Goal: Task Accomplishment & Management: Manage account settings

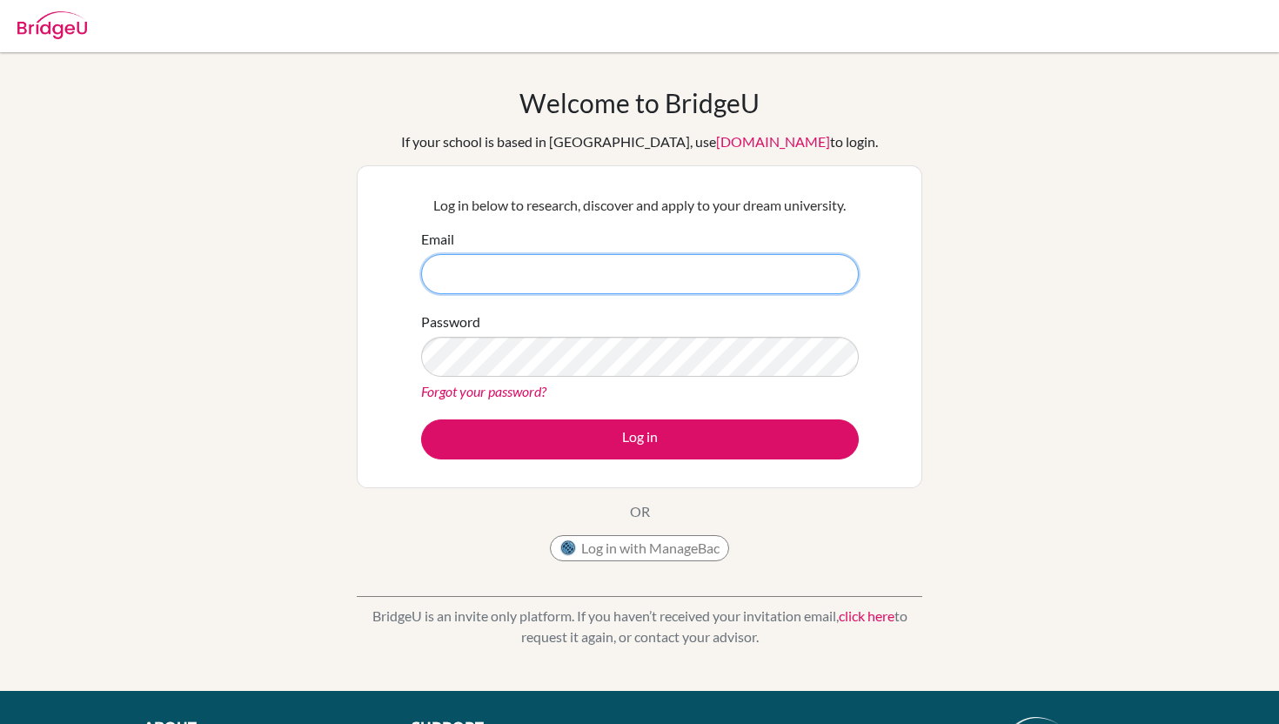
click at [696, 277] on input "Email" at bounding box center [640, 274] width 438 height 40
type input "[EMAIL_ADDRESS][PERSON_NAME][DOMAIN_NAME]"
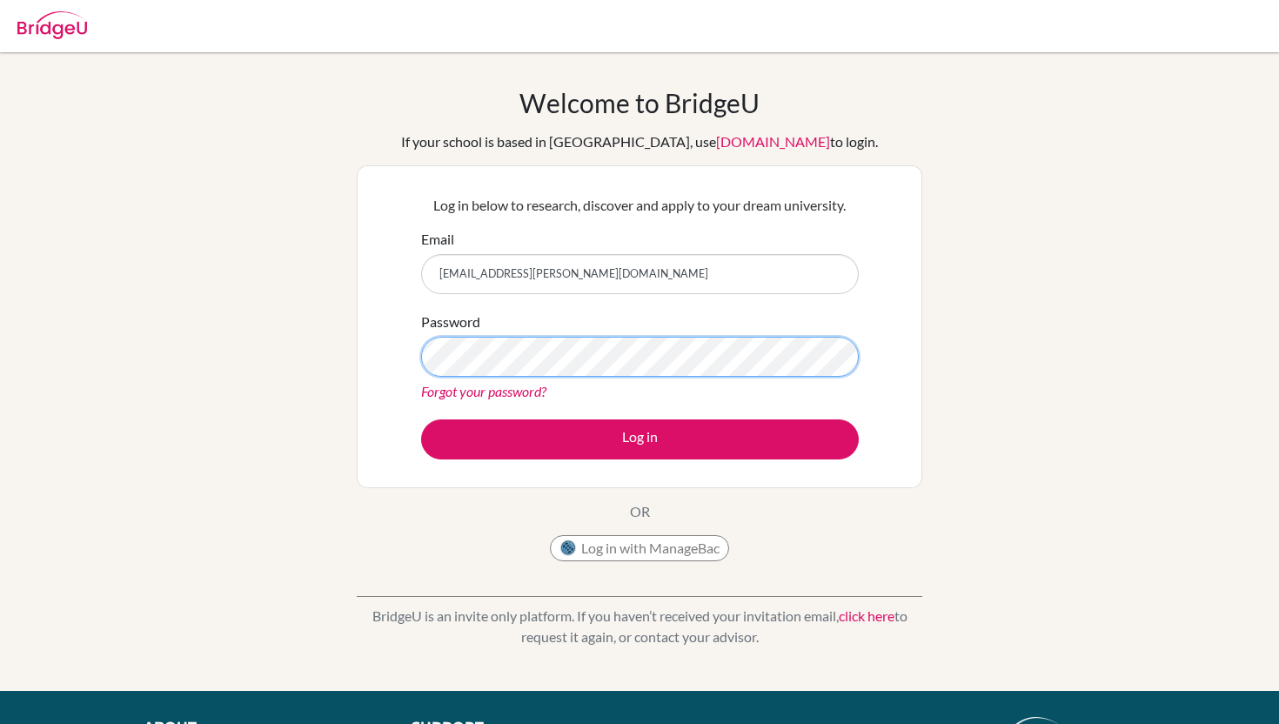
click at [421, 419] on button "Log in" at bounding box center [640, 439] width 438 height 40
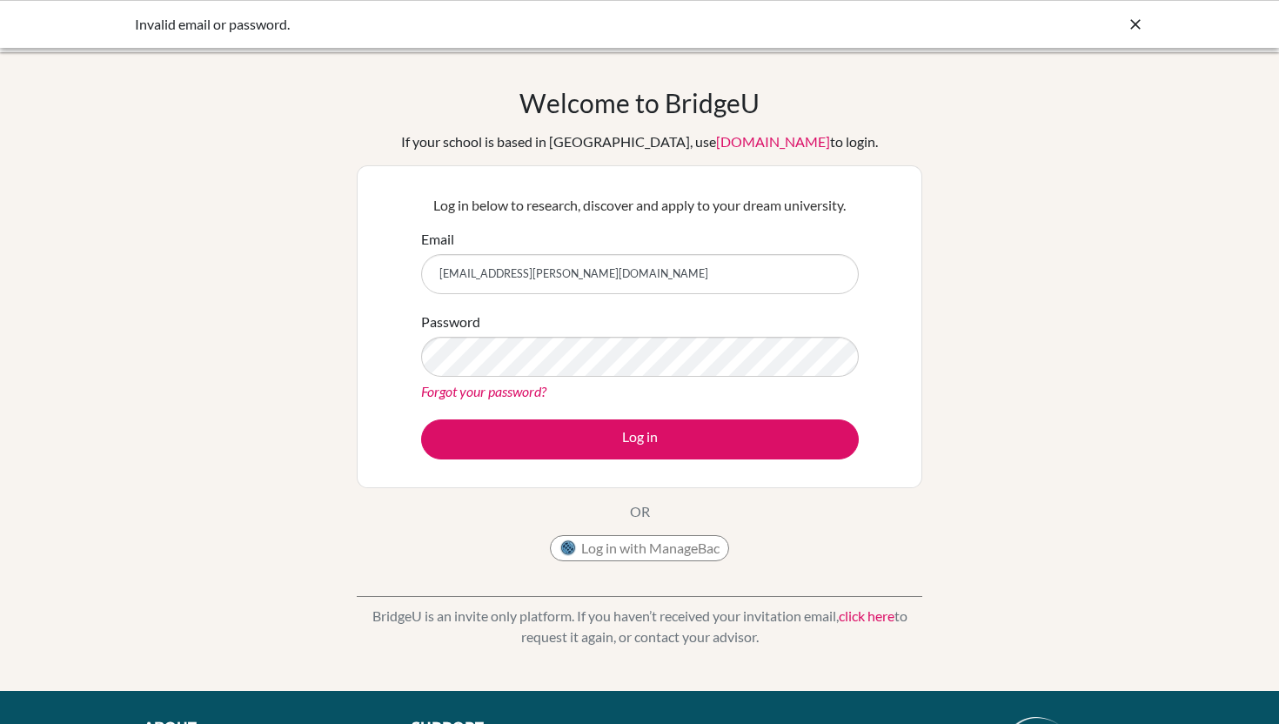
click at [1134, 205] on div "Welcome to [GEOGRAPHIC_DATA] If your school is based in [GEOGRAPHIC_DATA], use …" at bounding box center [639, 371] width 1279 height 569
